Goal: Information Seeking & Learning: Learn about a topic

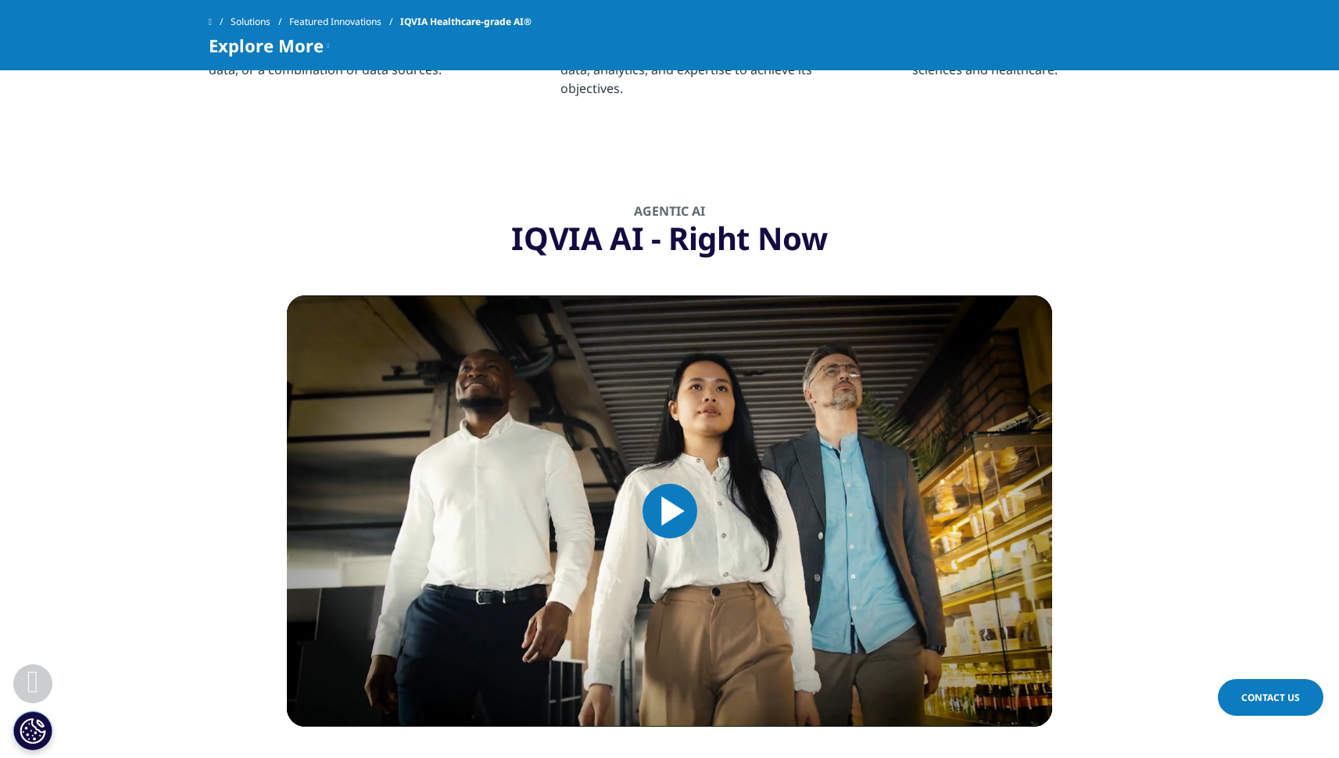
scroll to position [1682, 0]
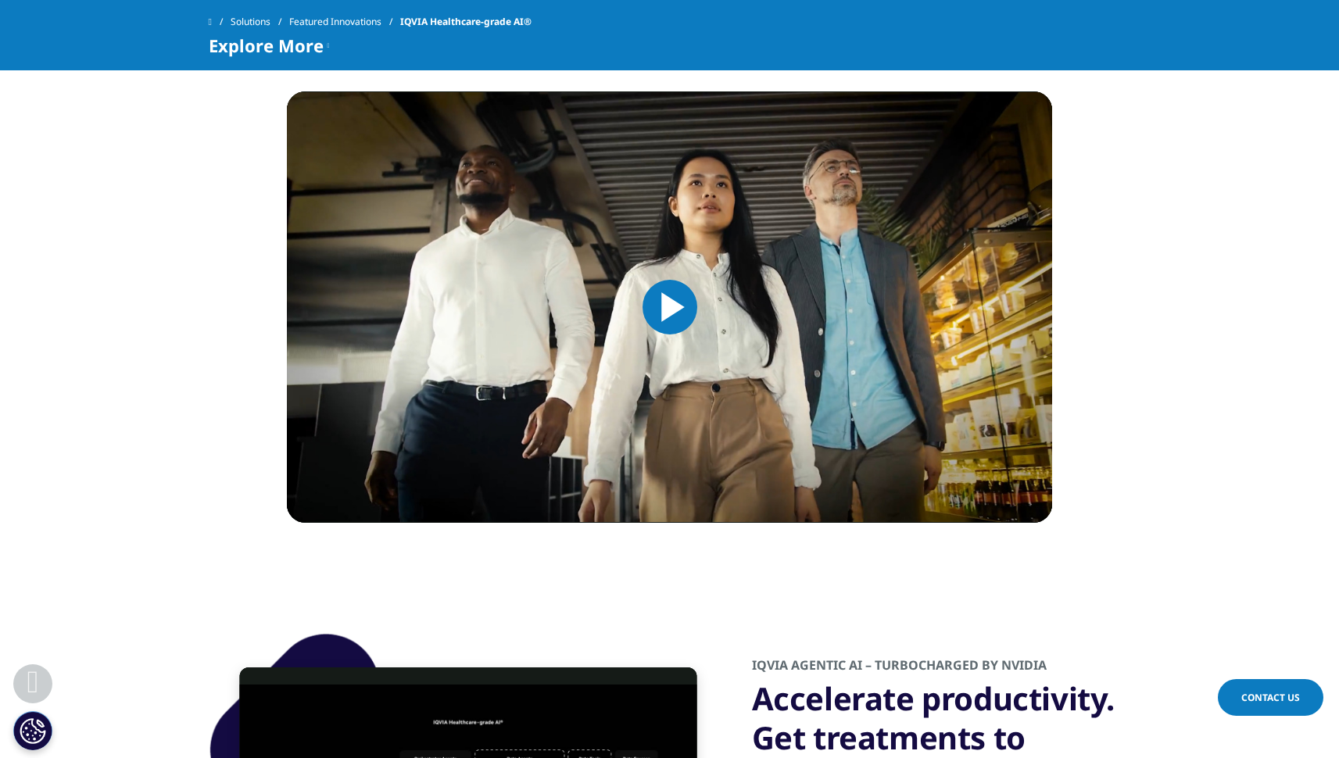
click at [670, 307] on span "Video Player" at bounding box center [670, 307] width 0 height 0
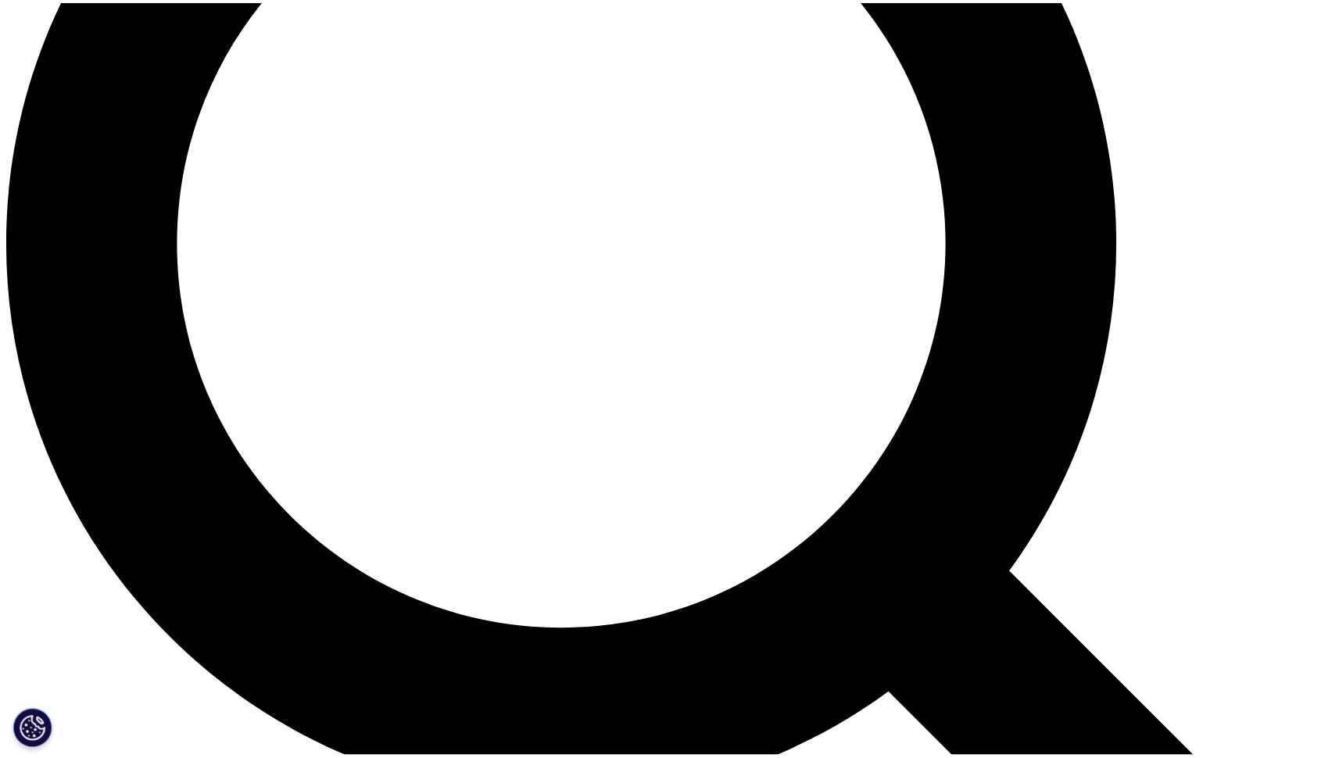
scroll to position [1682, 0]
